Goal: Navigation & Orientation: Find specific page/section

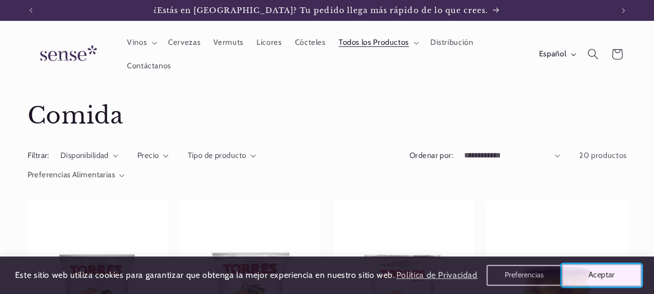
click at [607, 274] on button "Aceptar" at bounding box center [602, 275] width 80 height 22
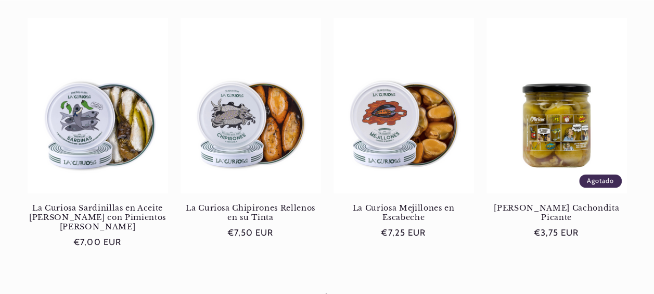
scroll to position [989, 0]
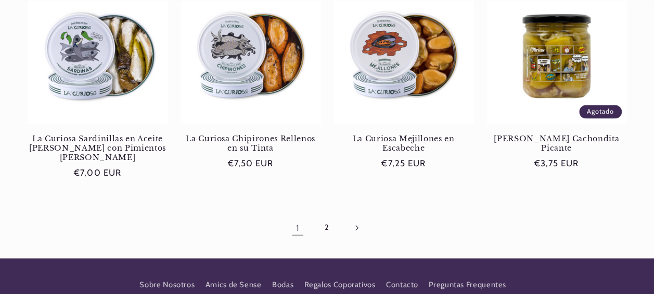
click at [357, 225] on icon "Página siguiente" at bounding box center [357, 227] width 3 height 5
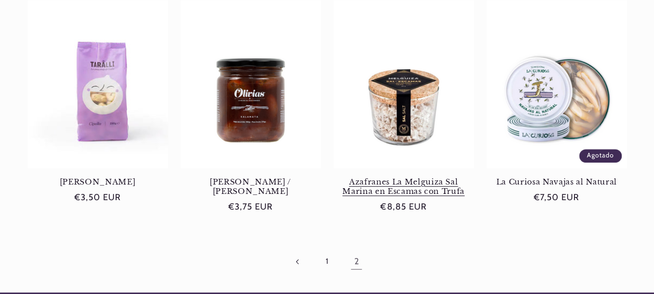
scroll to position [260, 0]
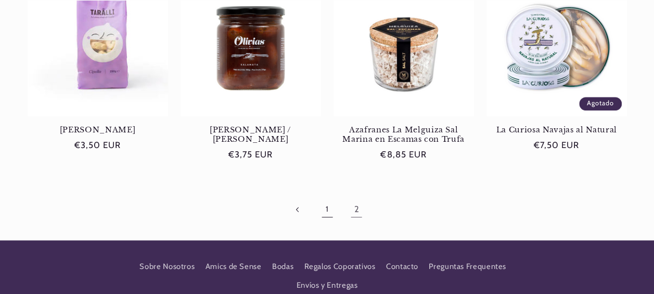
click at [329, 207] on link "1" at bounding box center [327, 209] width 24 height 24
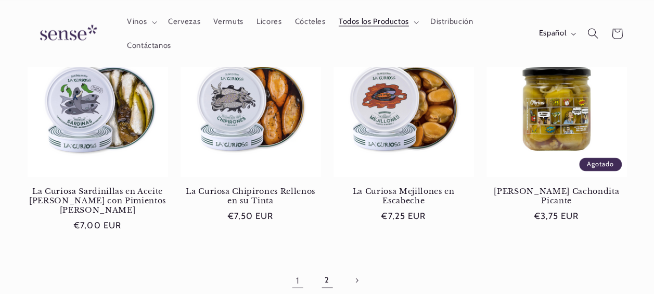
click at [326, 268] on link "2" at bounding box center [327, 280] width 24 height 24
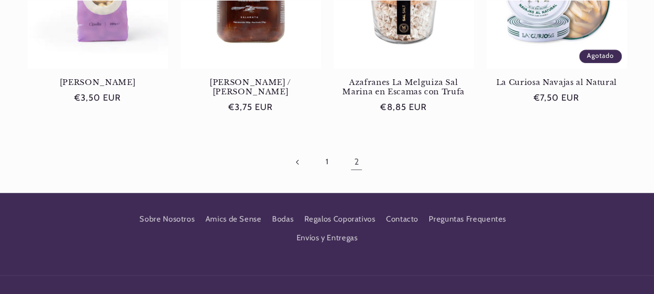
scroll to position [312, 0]
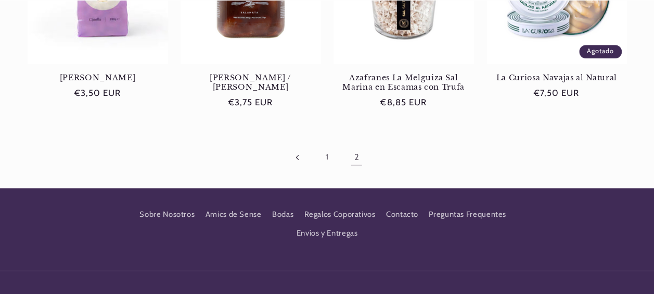
click at [297, 157] on icon "Pagina anterior" at bounding box center [297, 158] width 4 height 6
